Goal: Communication & Community: Answer question/provide support

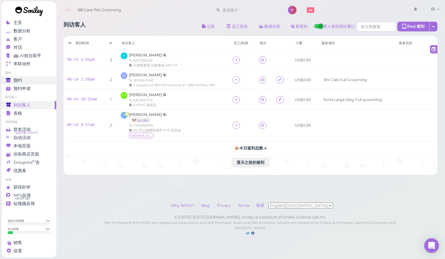
click at [30, 78] on div "预约" at bounding box center [28, 80] width 44 height 5
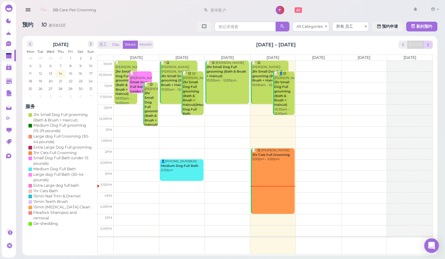
click at [427, 43] on span "next" at bounding box center [428, 45] width 6 height 6
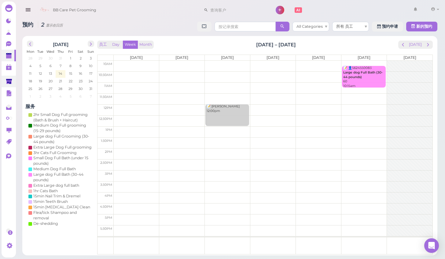
click at [10, 80] on polygon at bounding box center [9, 81] width 6 height 5
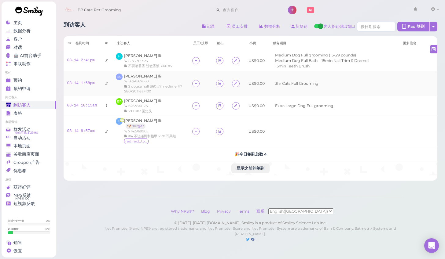
click at [150, 75] on span "[PERSON_NAME]" at bounding box center [141, 76] width 34 height 5
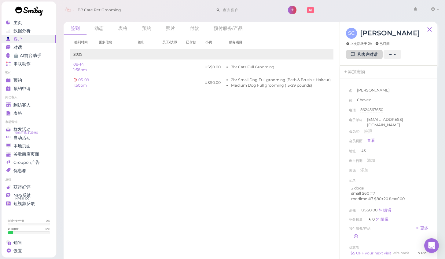
click at [361, 56] on link "和客户对话" at bounding box center [364, 55] width 37 height 10
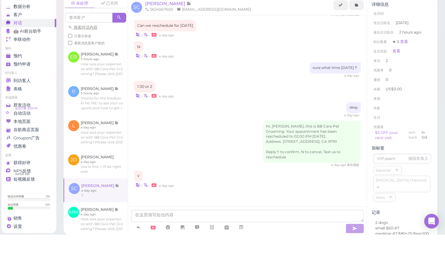
scroll to position [14, 0]
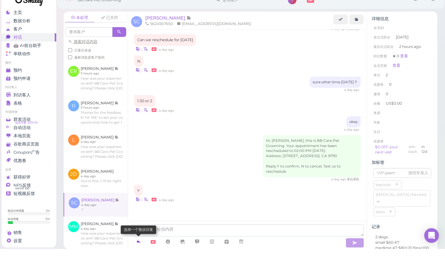
click at [140, 249] on icon at bounding box center [138, 252] width 5 height 6
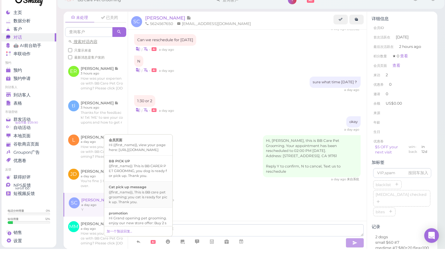
click at [162, 200] on div "{{first_name}}, This is BB care pet grooming; you cat is ready for pick up. Tha…" at bounding box center [138, 207] width 59 height 15
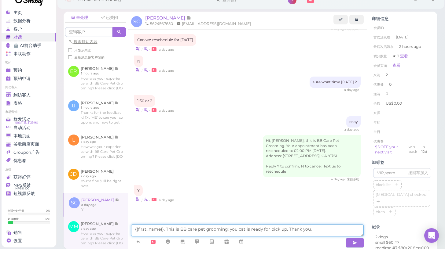
drag, startPoint x: 165, startPoint y: 216, endPoint x: 120, endPoint y: 211, distance: 45.5
click at [120, 211] on div "未处理 已关闭 搜索对话内容 只显示未读 最新消息是客户发的 ER [PERSON_NAME] 3 hours ago tl" at bounding box center [251, 141] width 374 height 238
type textarea "This is BB care pet grooming; you cat is ready for pick up. Thank you."
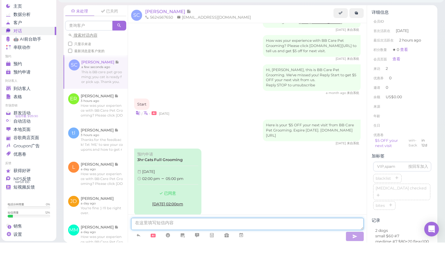
scroll to position [443, 0]
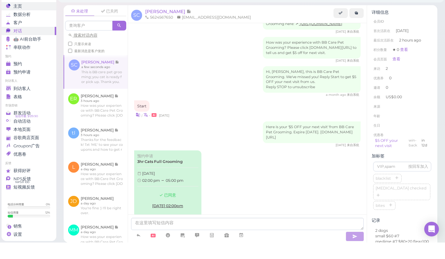
click at [17, 20] on span "主页" at bounding box center [17, 22] width 9 height 5
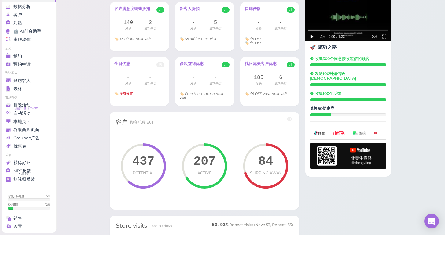
scroll to position [222, 0]
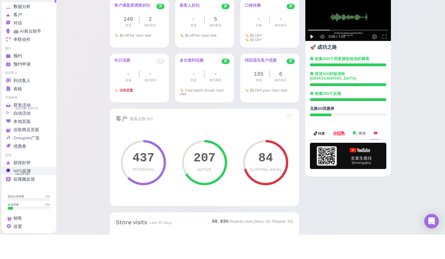
click at [38, 193] on div "NPS反馈" at bounding box center [28, 195] width 44 height 5
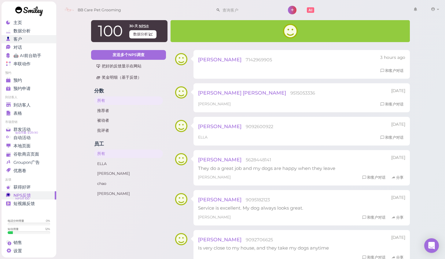
click at [27, 37] on div "客户" at bounding box center [28, 39] width 44 height 5
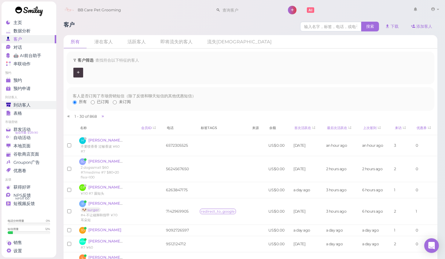
click at [36, 103] on div "到访客人" at bounding box center [28, 105] width 44 height 5
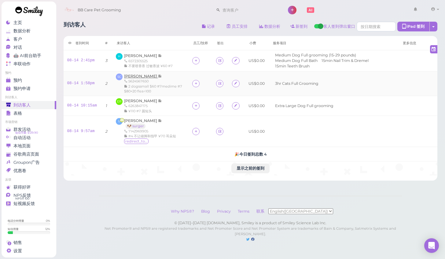
click at [145, 77] on span "[PERSON_NAME]" at bounding box center [141, 76] width 34 height 5
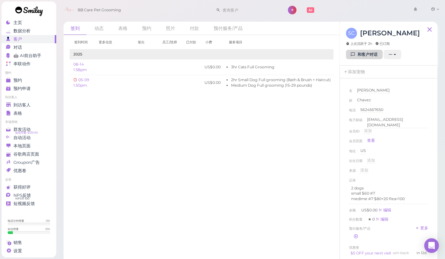
click at [372, 56] on link "和客户对话" at bounding box center [364, 55] width 37 height 10
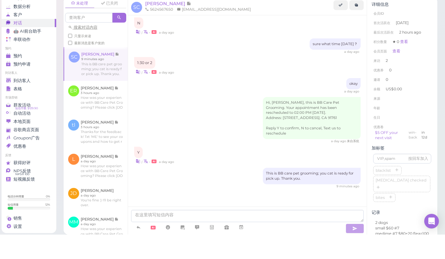
scroll to position [6, 0]
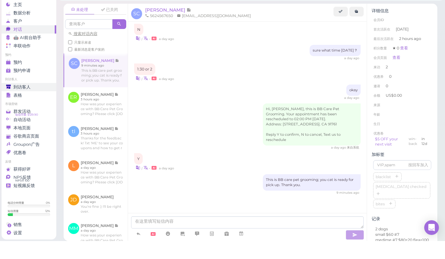
click at [25, 103] on span "到访客人" at bounding box center [21, 105] width 17 height 5
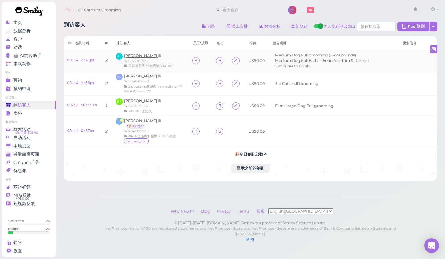
click at [136, 54] on span "[PERSON_NAME]" at bounding box center [141, 55] width 34 height 5
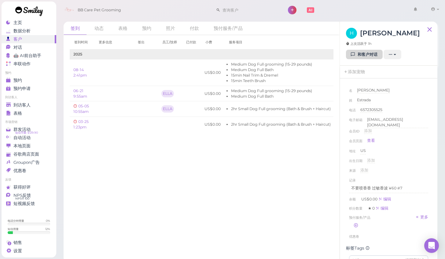
click at [365, 55] on link "和客户对话" at bounding box center [364, 55] width 37 height 10
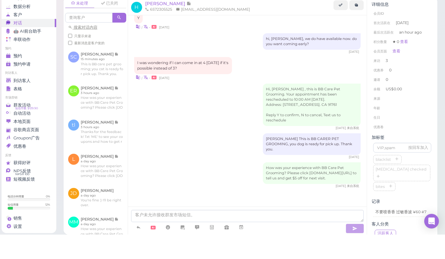
scroll to position [0, 0]
click at [139, 249] on icon at bounding box center [138, 252] width 5 height 6
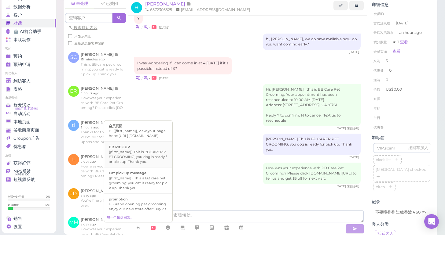
click at [152, 174] on div "{{first_name}} This is BB CARER PET GROOMING, you dog is ready for pick up. Tha…" at bounding box center [138, 181] width 59 height 15
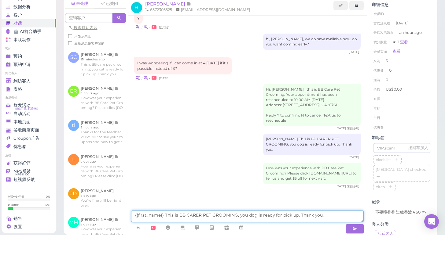
click at [161, 234] on textarea "{{first_name}} This is BB CARER PET GROOMING, you dog is ready for pick up. Tha…" at bounding box center [247, 240] width 233 height 12
type textarea "This is BB CARER PET GROOMING, you dog is ready for pick up. Thank you."
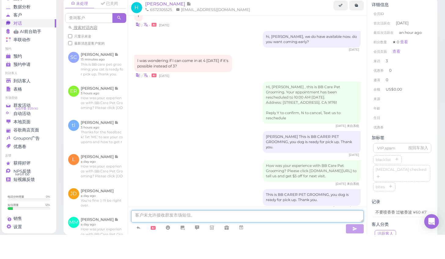
scroll to position [347, 0]
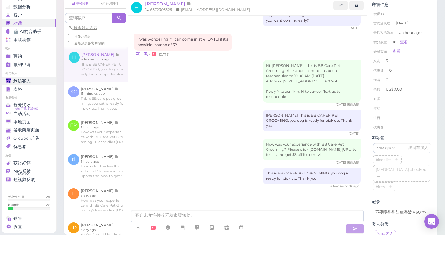
click at [30, 103] on span "到访客人" at bounding box center [21, 105] width 17 height 5
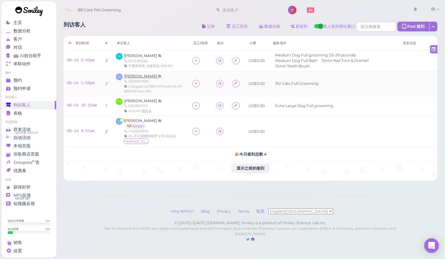
click at [141, 77] on span "[PERSON_NAME]" at bounding box center [141, 76] width 34 height 5
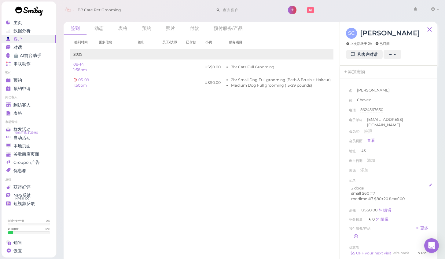
click at [408, 197] on p "medime #7 $80+20 flea=100" at bounding box center [388, 198] width 75 height 5
click at [416, 169] on div "来源 添加" at bounding box center [388, 173] width 79 height 10
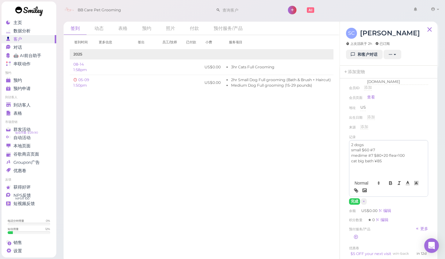
scroll to position [45, 0]
click at [352, 198] on button "完成" at bounding box center [354, 200] width 11 height 6
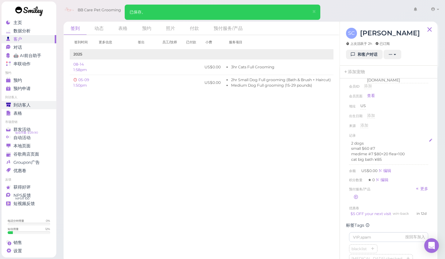
click at [24, 103] on span "到访客人" at bounding box center [21, 105] width 17 height 5
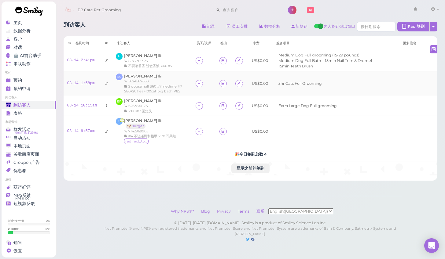
click at [140, 75] on span "[PERSON_NAME]" at bounding box center [141, 76] width 34 height 5
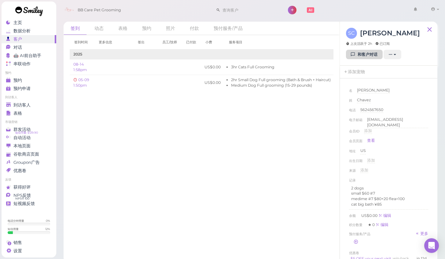
click at [359, 54] on link "和客户对话" at bounding box center [364, 55] width 37 height 10
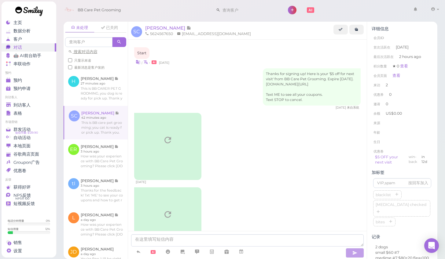
scroll to position [731, 0]
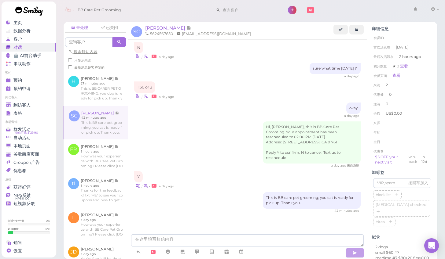
click at [31, 101] on link "到访客人" at bounding box center [29, 105] width 55 height 8
